Goal: Information Seeking & Learning: Learn about a topic

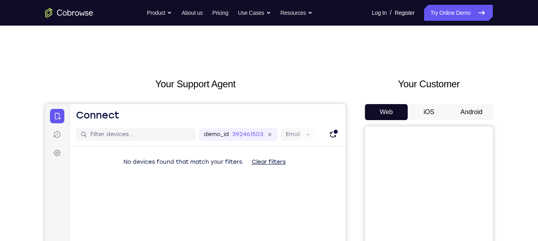
click at [464, 103] on div "Your Customer Web iOS Android" at bounding box center [429, 225] width 128 height 296
click at [467, 108] on button "Android" at bounding box center [471, 112] width 43 height 16
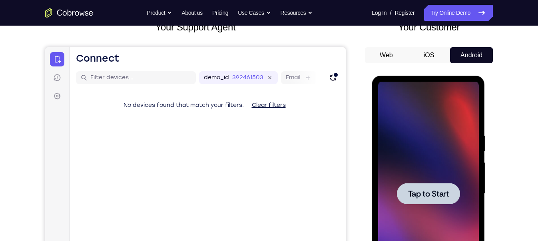
click at [430, 182] on div at bounding box center [428, 194] width 101 height 224
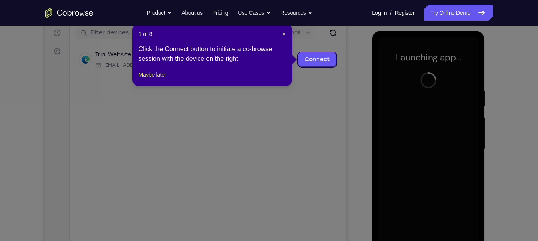
scroll to position [101, 0]
click at [284, 33] on span "×" at bounding box center [283, 34] width 3 height 6
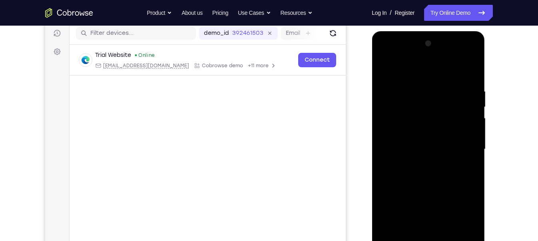
scroll to position [142, 0]
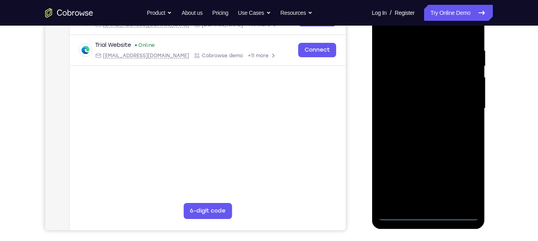
click at [430, 213] on div at bounding box center [428, 108] width 101 height 224
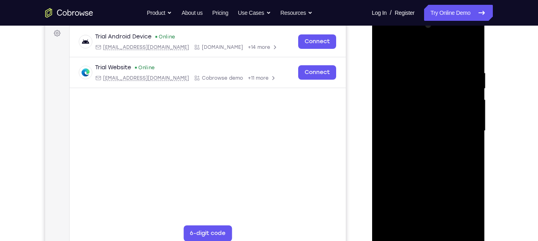
click at [463, 207] on div at bounding box center [428, 131] width 101 height 224
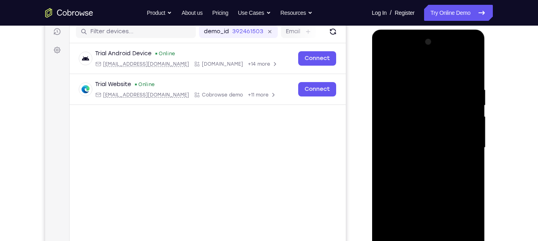
scroll to position [133, 0]
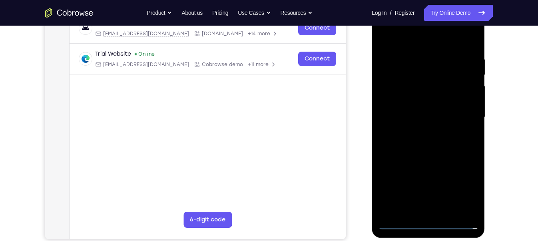
click at [422, 35] on div at bounding box center [428, 117] width 101 height 224
click at [464, 111] on div at bounding box center [428, 117] width 101 height 224
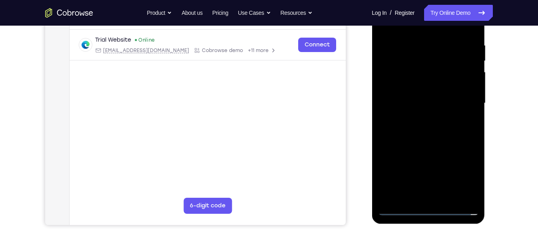
scroll to position [149, 0]
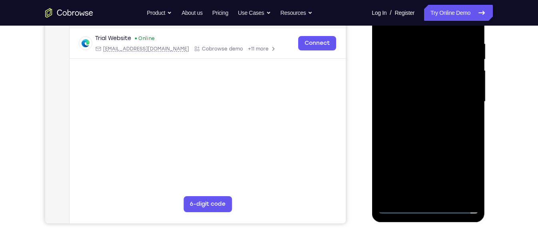
click at [438, 195] on div at bounding box center [428, 102] width 101 height 224
click at [428, 90] on div at bounding box center [428, 102] width 101 height 224
click at [426, 83] on div at bounding box center [428, 102] width 101 height 224
click at [414, 99] on div at bounding box center [428, 102] width 101 height 224
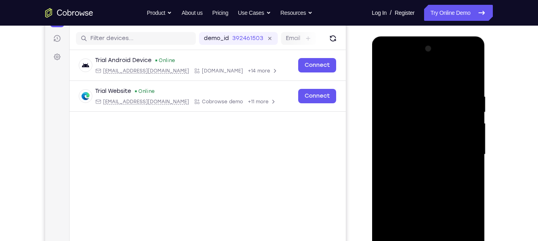
scroll to position [96, 0]
click at [432, 180] on div at bounding box center [428, 155] width 101 height 224
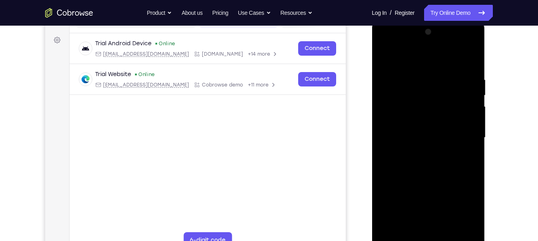
scroll to position [113, 0]
click at [473, 64] on div at bounding box center [428, 137] width 101 height 224
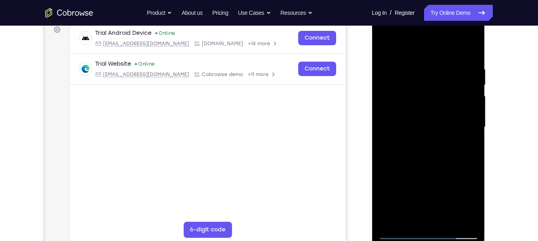
scroll to position [125, 0]
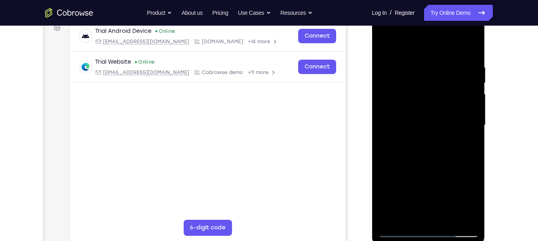
click at [475, 159] on div at bounding box center [428, 125] width 101 height 224
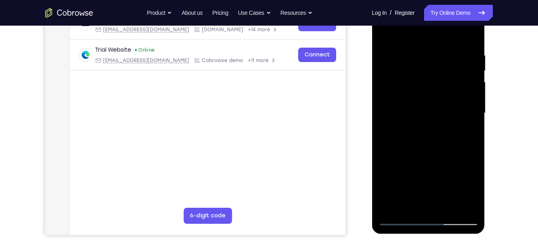
scroll to position [138, 0]
click at [471, 147] on div at bounding box center [428, 113] width 101 height 224
click at [474, 148] on div at bounding box center [428, 113] width 101 height 224
drag, startPoint x: 446, startPoint y: 156, endPoint x: 443, endPoint y: 99, distance: 57.2
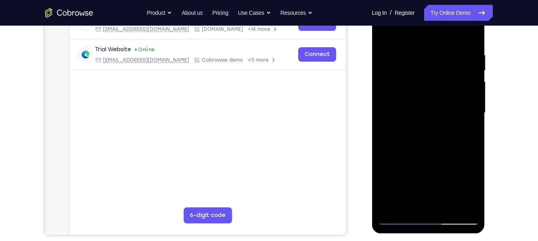
click at [443, 99] on div at bounding box center [428, 113] width 101 height 224
drag, startPoint x: 443, startPoint y: 99, endPoint x: 448, endPoint y: 42, distance: 57.0
click at [448, 42] on div at bounding box center [428, 113] width 101 height 224
drag, startPoint x: 451, startPoint y: 148, endPoint x: 449, endPoint y: 74, distance: 74.0
click at [449, 74] on div at bounding box center [428, 113] width 101 height 224
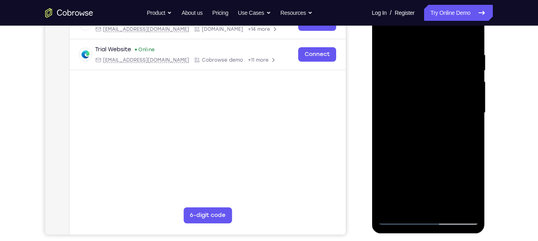
drag, startPoint x: 450, startPoint y: 140, endPoint x: 439, endPoint y: 41, distance: 99.8
click at [439, 41] on div at bounding box center [428, 113] width 101 height 224
drag, startPoint x: 441, startPoint y: 92, endPoint x: 441, endPoint y: 42, distance: 50.0
click at [441, 42] on div at bounding box center [428, 113] width 101 height 224
drag, startPoint x: 445, startPoint y: 66, endPoint x: 458, endPoint y: 227, distance: 162.1
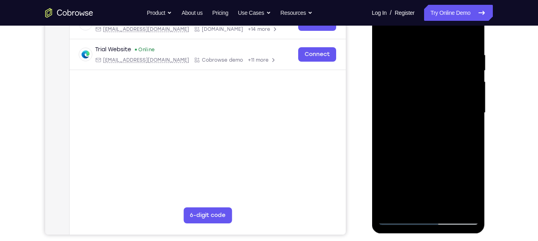
click at [458, 227] on div at bounding box center [428, 114] width 113 height 238
drag, startPoint x: 429, startPoint y: 73, endPoint x: 434, endPoint y: 204, distance: 130.5
click at [434, 204] on div at bounding box center [428, 113] width 101 height 224
drag, startPoint x: 434, startPoint y: 84, endPoint x: 441, endPoint y: 131, distance: 46.9
click at [441, 131] on div at bounding box center [428, 113] width 101 height 224
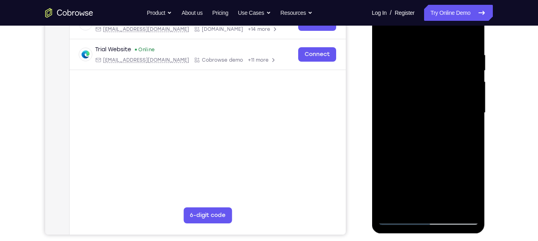
click at [416, 52] on div at bounding box center [428, 113] width 101 height 224
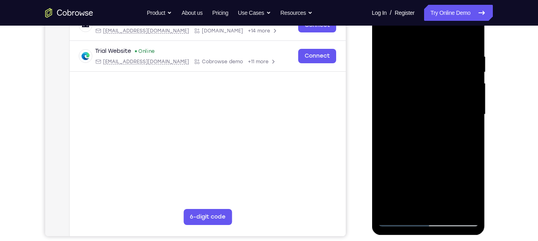
scroll to position [136, 0]
click at [473, 118] on div at bounding box center [428, 114] width 101 height 224
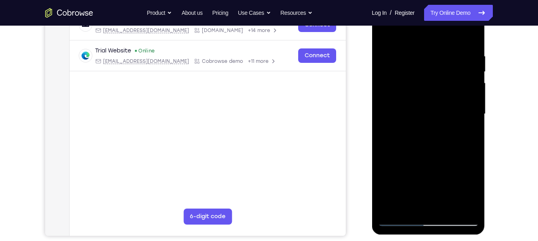
click at [473, 118] on div at bounding box center [428, 114] width 101 height 224
click at [389, 119] on div at bounding box center [428, 114] width 101 height 224
click at [479, 117] on div at bounding box center [428, 115] width 113 height 238
click at [474, 125] on div at bounding box center [428, 114] width 101 height 224
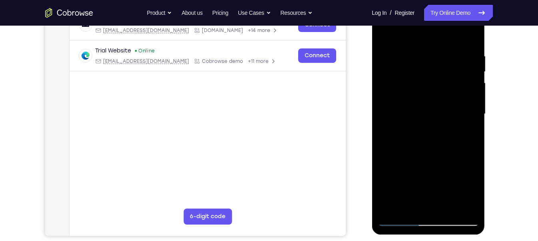
click at [474, 125] on div at bounding box center [428, 114] width 101 height 224
click at [385, 132] on div at bounding box center [428, 114] width 101 height 224
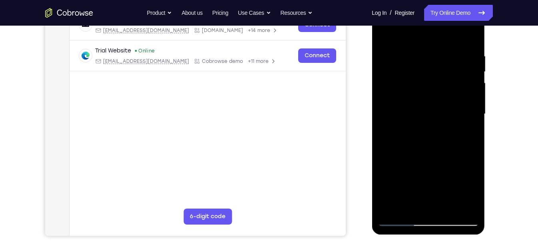
click at [381, 148] on div at bounding box center [428, 114] width 101 height 224
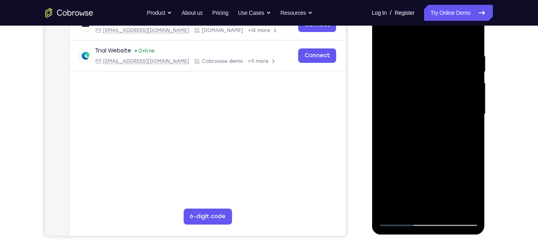
click at [381, 148] on div at bounding box center [428, 114] width 101 height 224
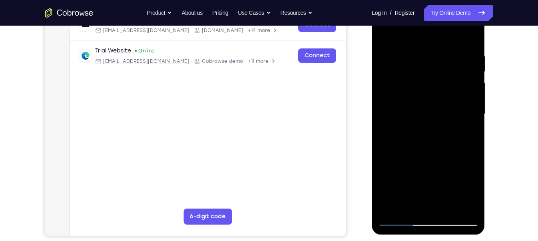
click at [381, 148] on div at bounding box center [428, 114] width 101 height 224
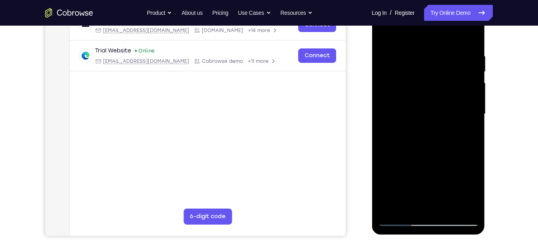
click at [381, 148] on div at bounding box center [428, 114] width 101 height 224
click at [407, 200] on div at bounding box center [428, 114] width 101 height 224
click at [403, 146] on div at bounding box center [428, 114] width 101 height 224
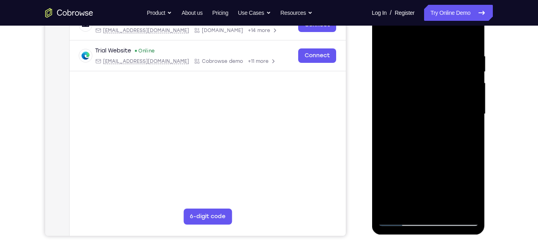
click at [410, 204] on div at bounding box center [428, 114] width 101 height 224
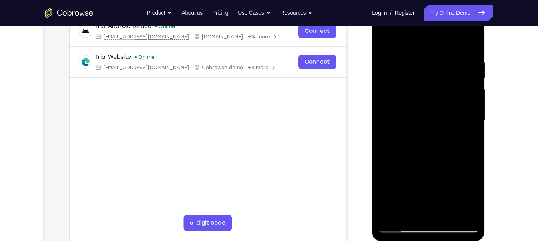
scroll to position [130, 0]
click at [416, 150] on div at bounding box center [428, 121] width 101 height 224
click at [427, 124] on div at bounding box center [428, 121] width 101 height 224
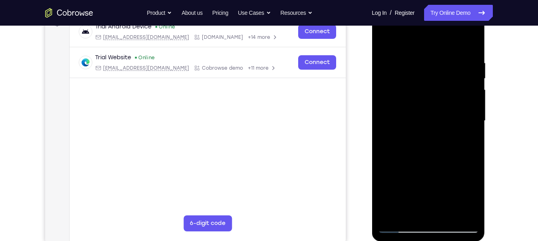
click at [425, 119] on div at bounding box center [428, 121] width 101 height 224
click at [388, 92] on div at bounding box center [428, 121] width 101 height 224
click at [470, 138] on div at bounding box center [428, 121] width 101 height 224
click at [445, 210] on div at bounding box center [428, 121] width 101 height 224
click at [466, 210] on div at bounding box center [428, 121] width 101 height 224
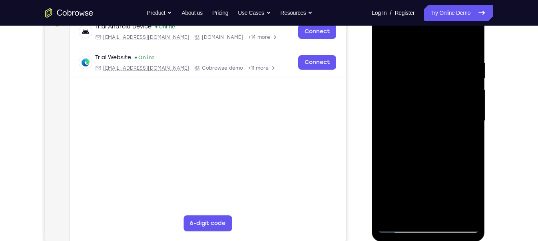
click at [468, 40] on div at bounding box center [428, 121] width 101 height 224
click at [449, 213] on div at bounding box center [428, 121] width 101 height 224
click at [427, 164] on div at bounding box center [428, 121] width 101 height 224
drag, startPoint x: 448, startPoint y: 156, endPoint x: 442, endPoint y: 103, distance: 53.1
click at [442, 103] on div at bounding box center [428, 121] width 101 height 224
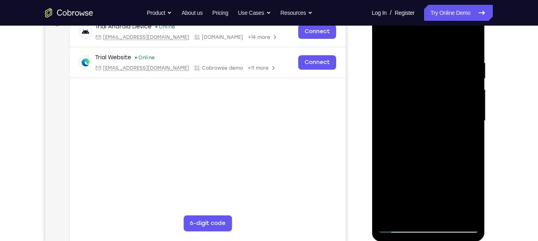
drag, startPoint x: 436, startPoint y: 166, endPoint x: 435, endPoint y: 105, distance: 60.8
click at [435, 105] on div at bounding box center [428, 121] width 101 height 224
drag, startPoint x: 438, startPoint y: 162, endPoint x: 438, endPoint y: 138, distance: 23.6
click at [438, 138] on div at bounding box center [428, 121] width 101 height 224
click at [429, 194] on div at bounding box center [428, 121] width 101 height 224
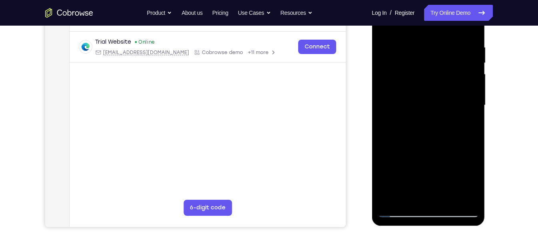
scroll to position [148, 0]
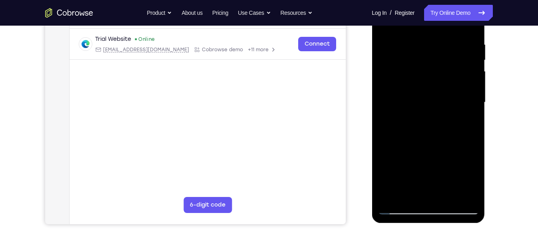
click at [466, 192] on div at bounding box center [428, 102] width 101 height 224
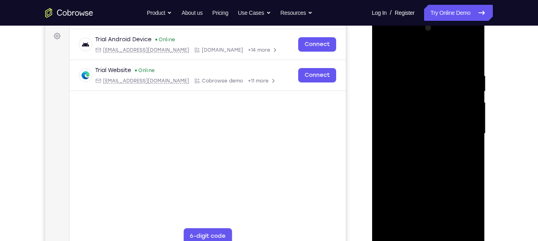
click at [388, 53] on div at bounding box center [428, 134] width 101 height 224
drag, startPoint x: 434, startPoint y: 126, endPoint x: 434, endPoint y: 79, distance: 46.4
click at [434, 79] on div at bounding box center [428, 134] width 101 height 224
click at [467, 227] on div at bounding box center [428, 134] width 101 height 224
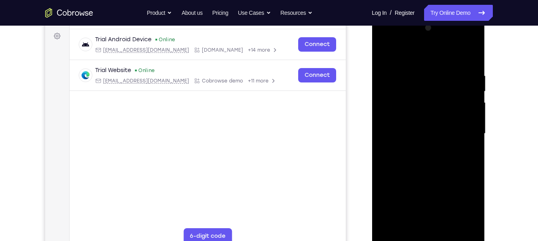
click at [390, 87] on div at bounding box center [428, 134] width 101 height 224
click at [470, 126] on div at bounding box center [428, 134] width 101 height 224
click at [472, 29] on div at bounding box center [428, 134] width 101 height 224
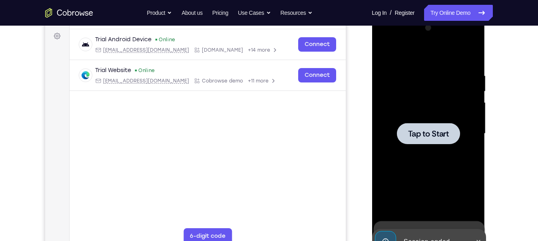
scroll to position [80, 0]
